Goal: Find specific page/section: Find specific page/section

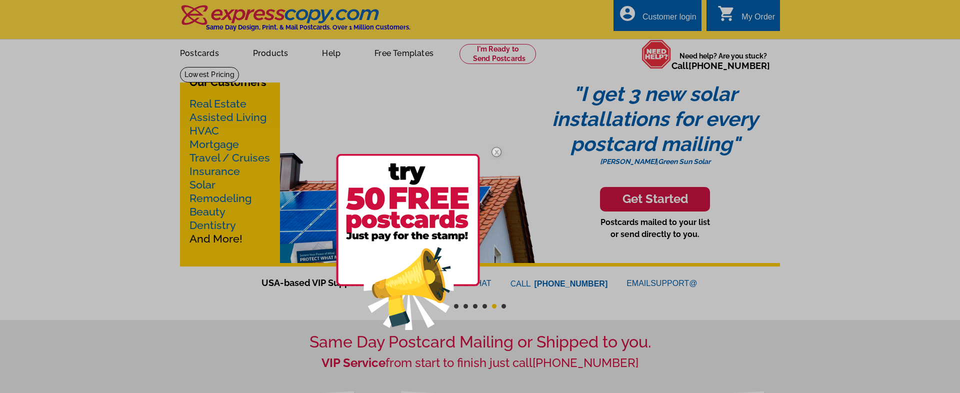
click at [497, 152] on img at bounding box center [496, 152] width 29 height 29
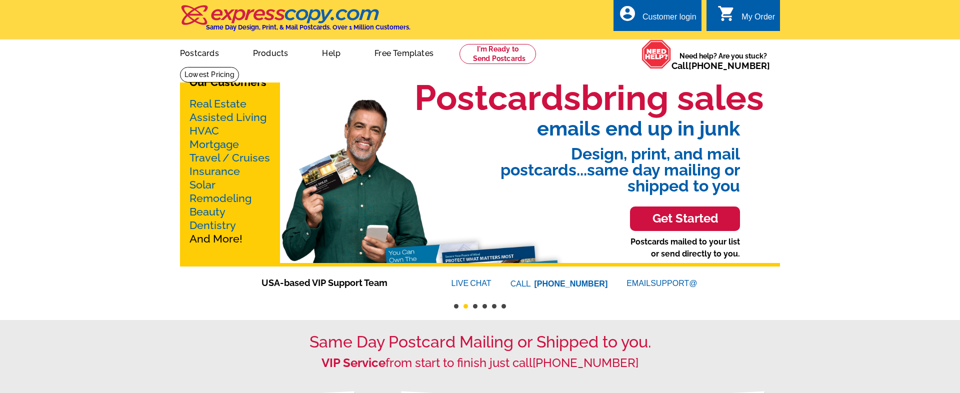
click at [214, 104] on link "Real Estate" at bounding box center [218, 104] width 57 height 13
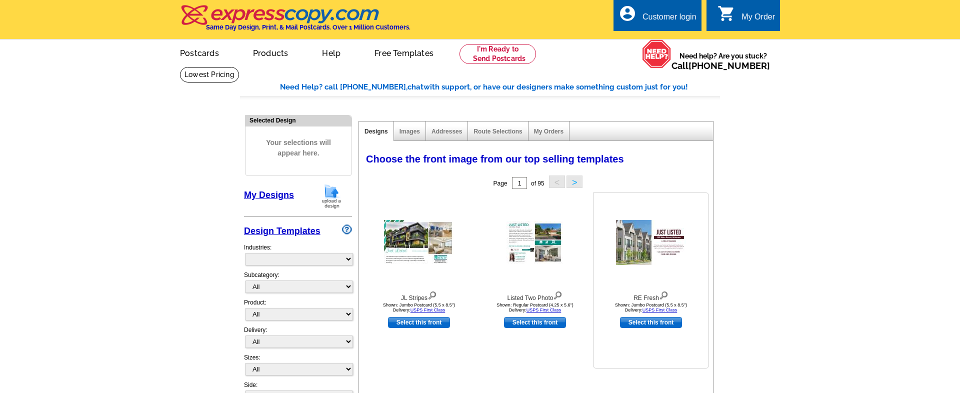
select select "785"
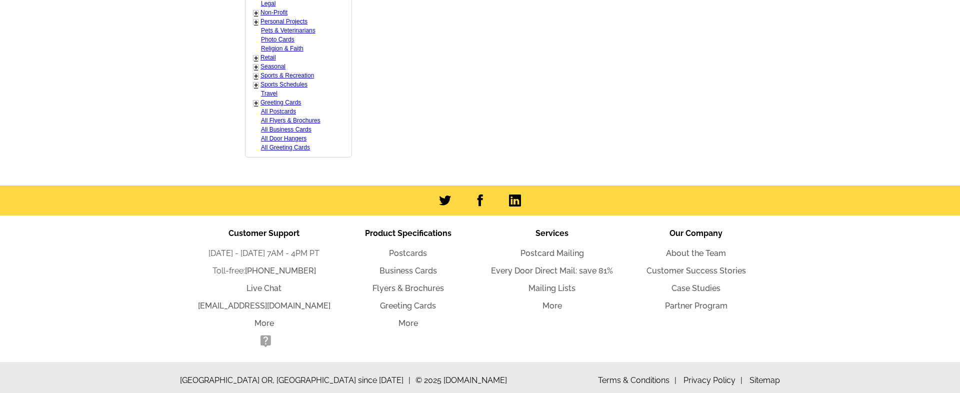
scroll to position [630, 0]
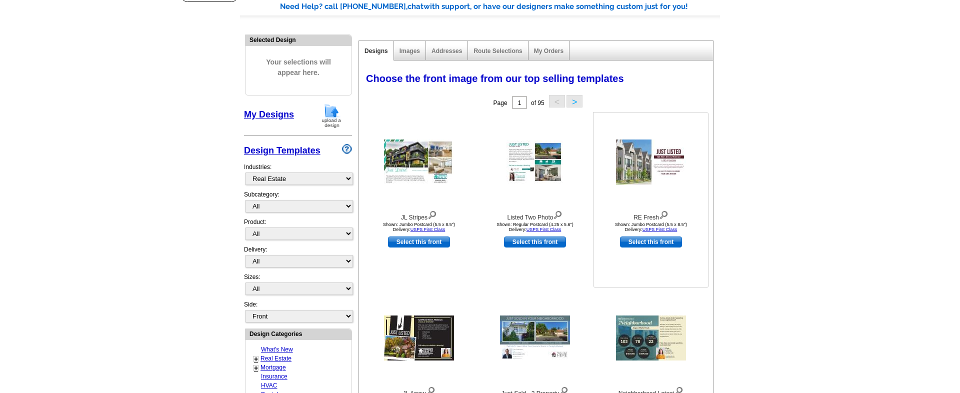
scroll to position [77, 0]
